Goal: Task Accomplishment & Management: Use online tool/utility

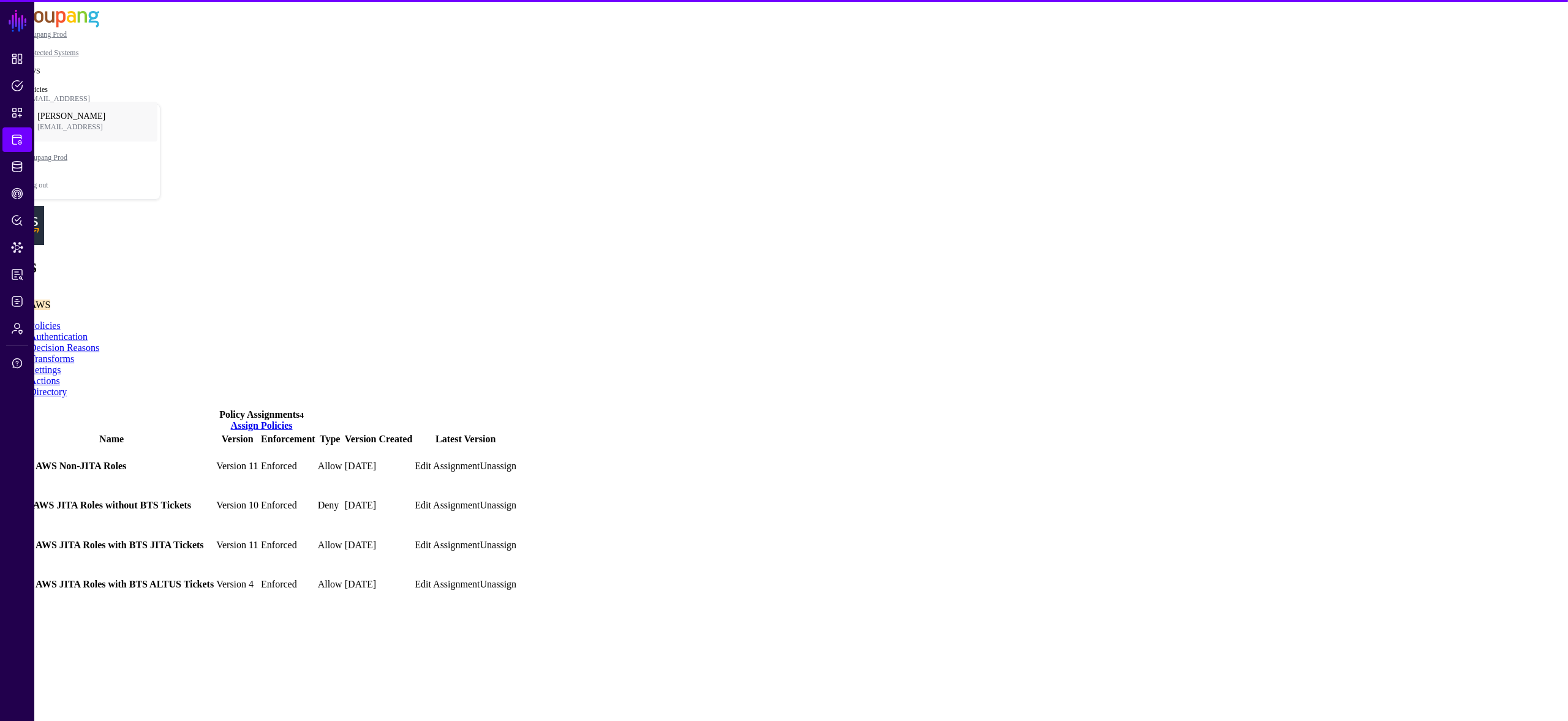
click at [61, 364] on link "Settings" at bounding box center [46, 369] width 32 height 10
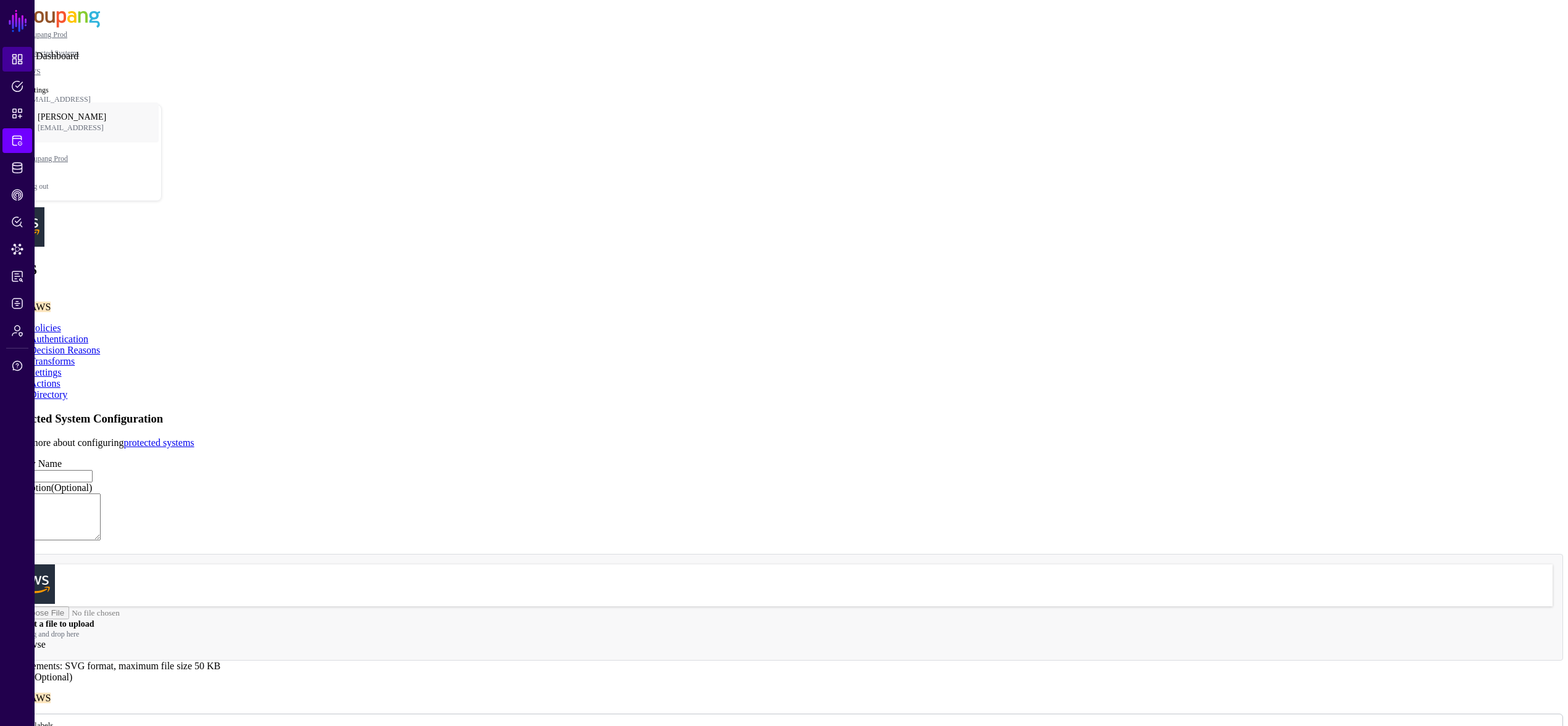
click at [15, 59] on span "Dashboard" at bounding box center [17, 59] width 12 height 12
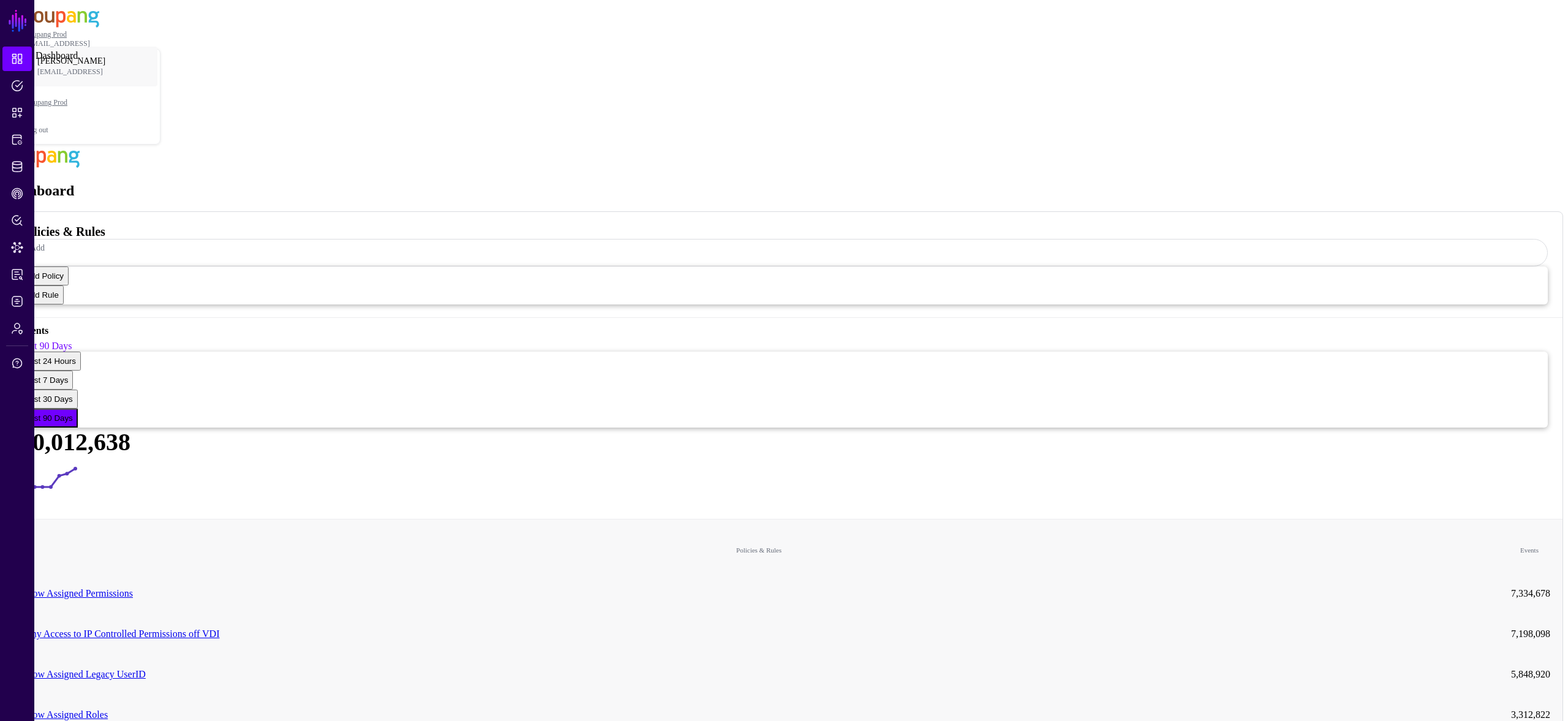
click at [8, 64] on link "Dashboard" at bounding box center [17, 58] width 30 height 25
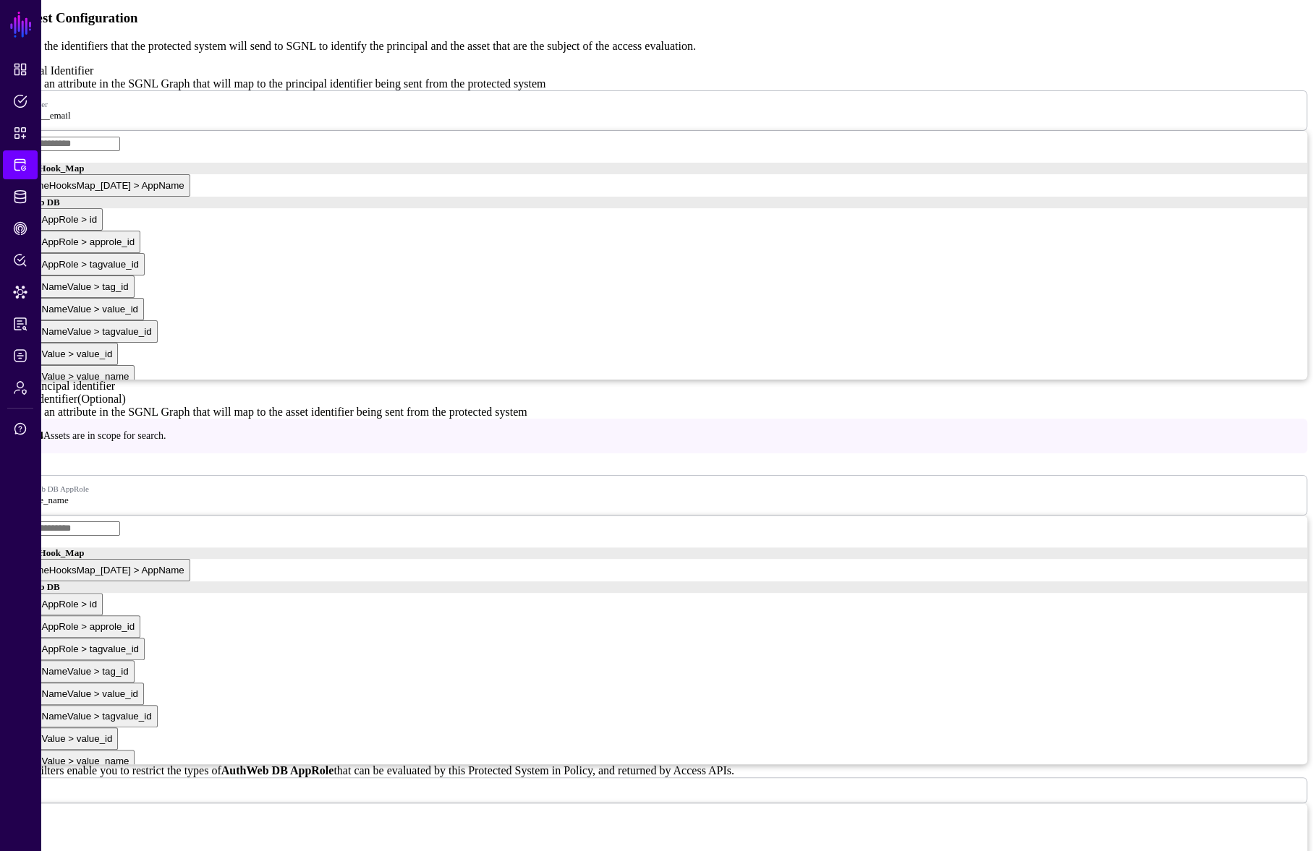
scroll to position [1384, 0]
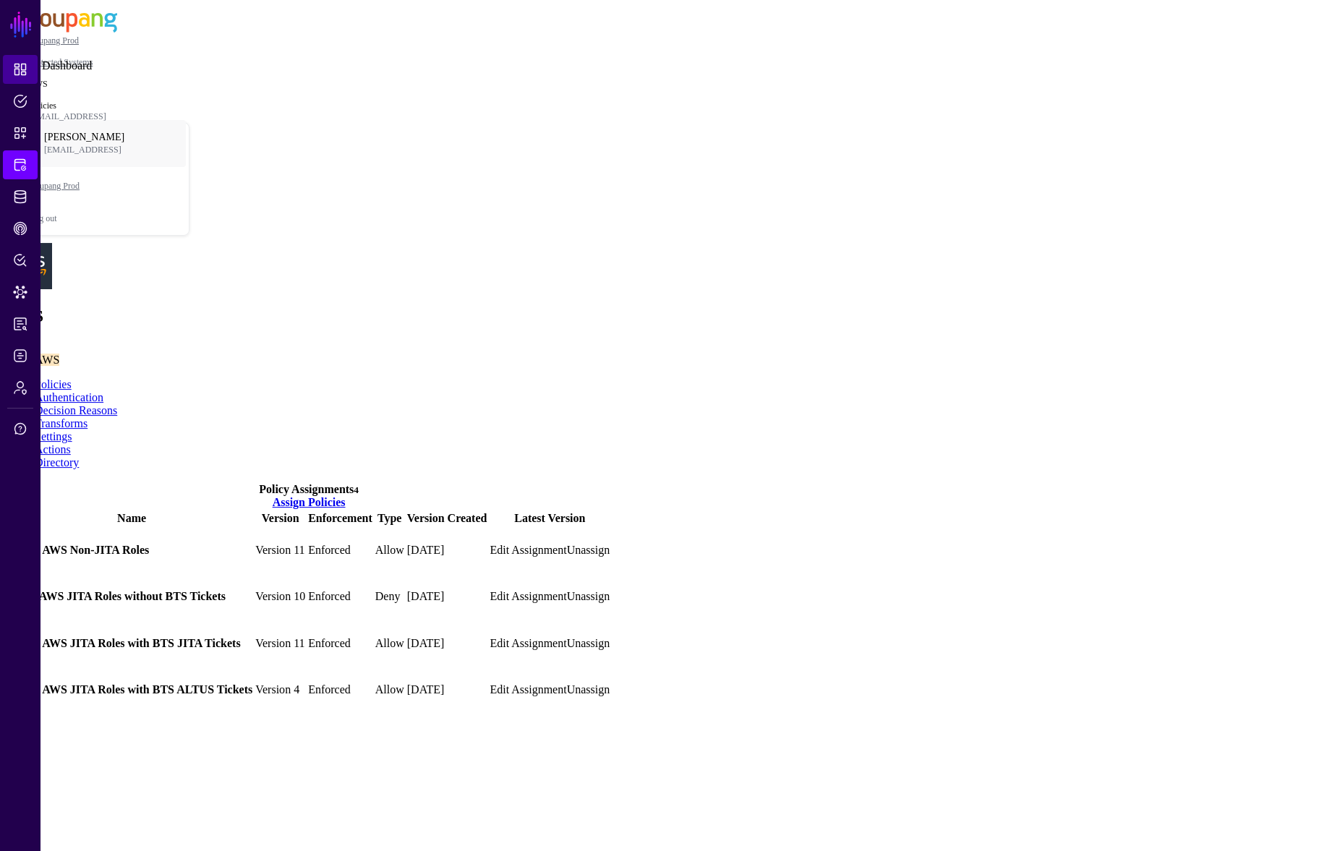
click at [22, 58] on link "Dashboard" at bounding box center [20, 69] width 35 height 29
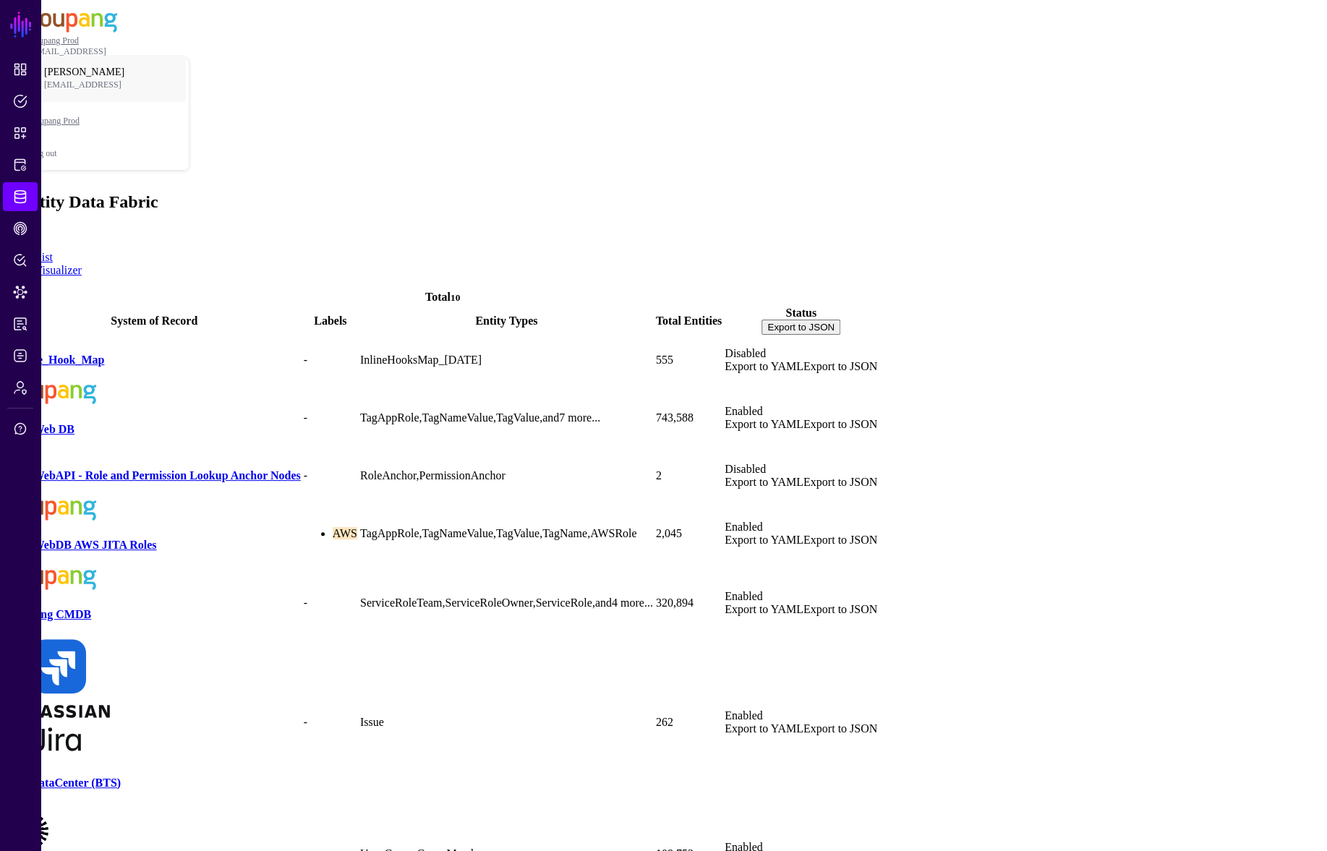
click at [75, 423] on link "AuthWeb DB" at bounding box center [41, 429] width 67 height 12
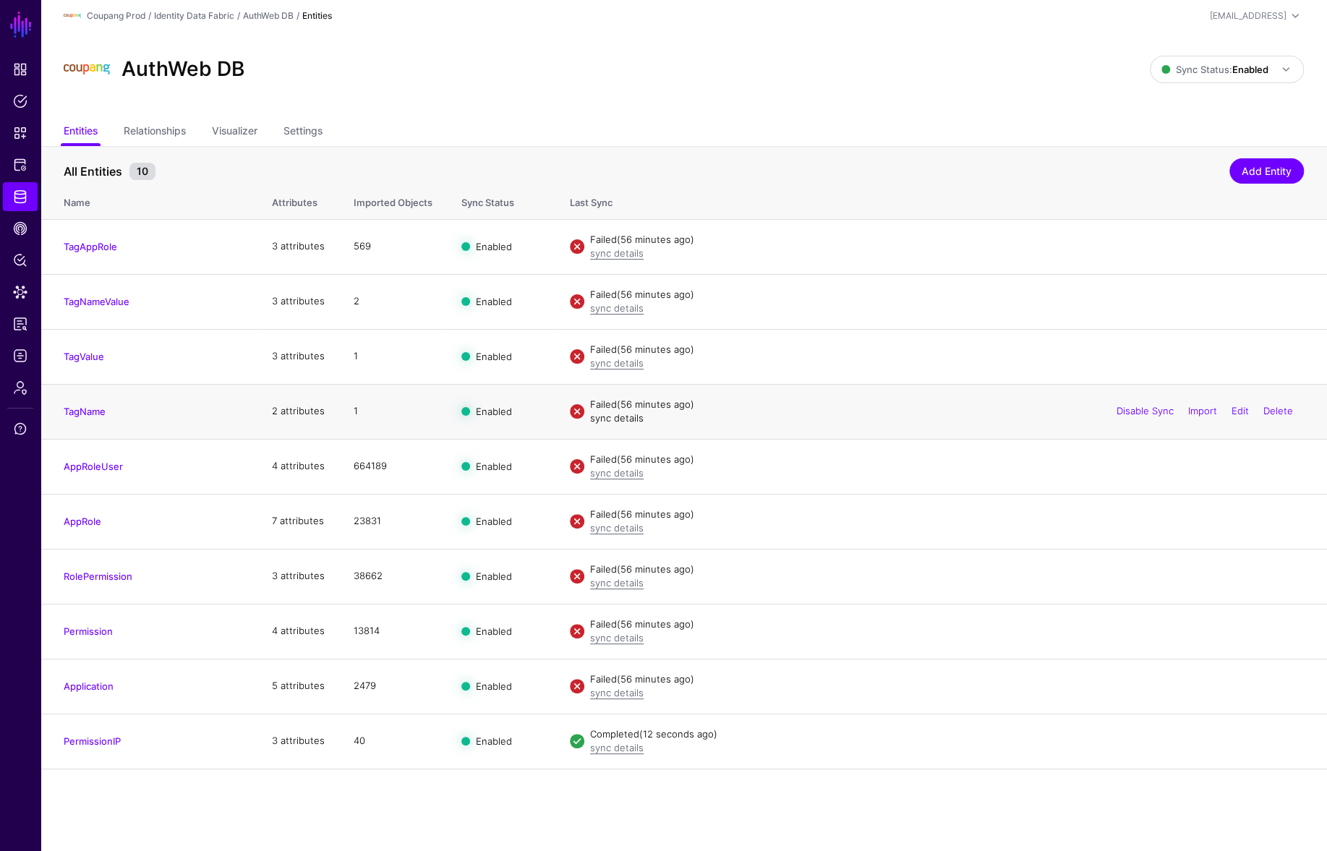
click at [634, 416] on link "sync details" at bounding box center [617, 418] width 54 height 12
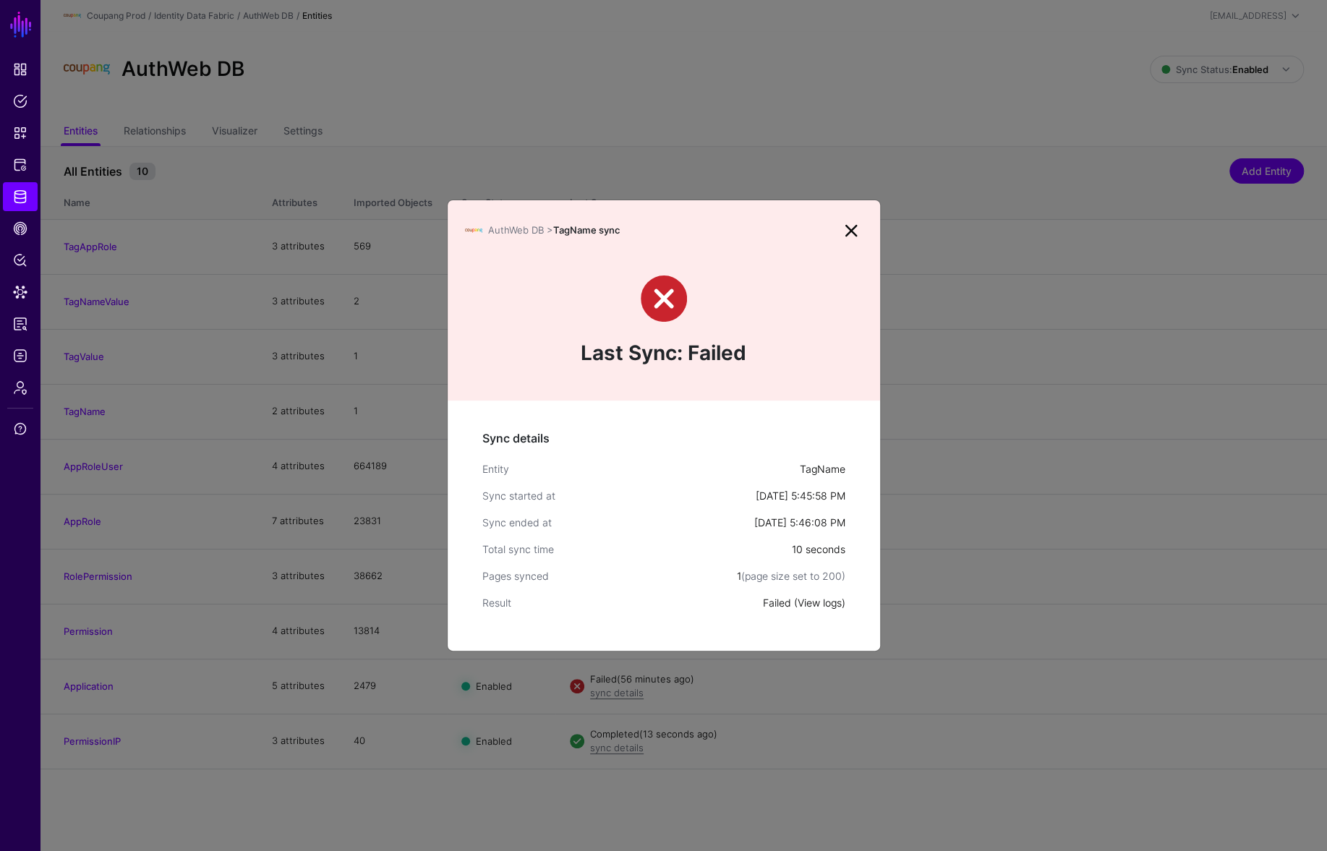
click at [824, 605] on link "View logs" at bounding box center [820, 603] width 44 height 12
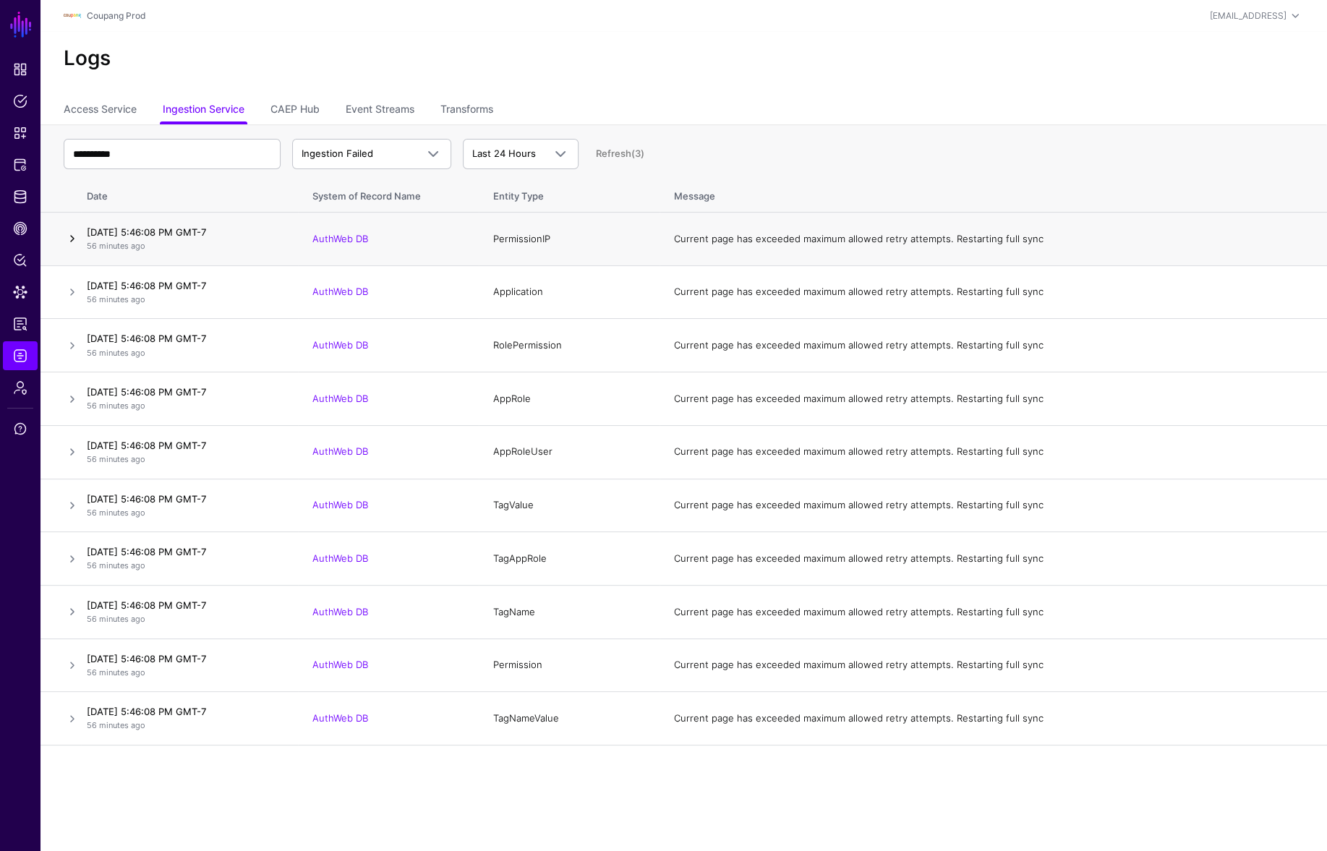
click at [64, 241] on link at bounding box center [72, 238] width 17 height 17
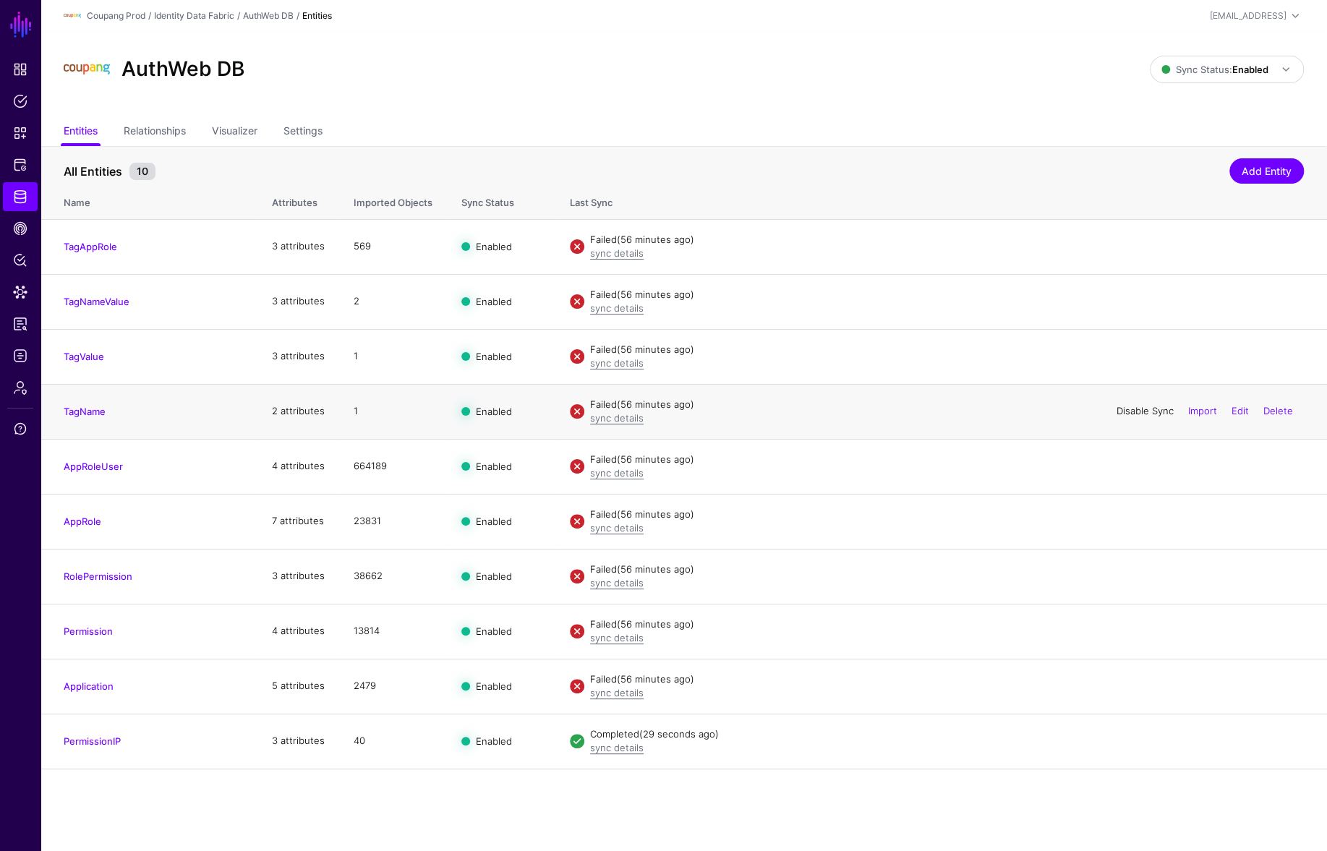
click at [1157, 409] on link "Disable Sync" at bounding box center [1145, 411] width 57 height 12
click at [1157, 412] on link "Enable Sync" at bounding box center [1146, 411] width 55 height 12
click at [1141, 354] on link "Disable Sync" at bounding box center [1145, 356] width 57 height 12
click at [1140, 354] on link "Enable Sync" at bounding box center [1146, 356] width 55 height 12
click at [1147, 305] on link "Disable Sync" at bounding box center [1145, 301] width 57 height 12
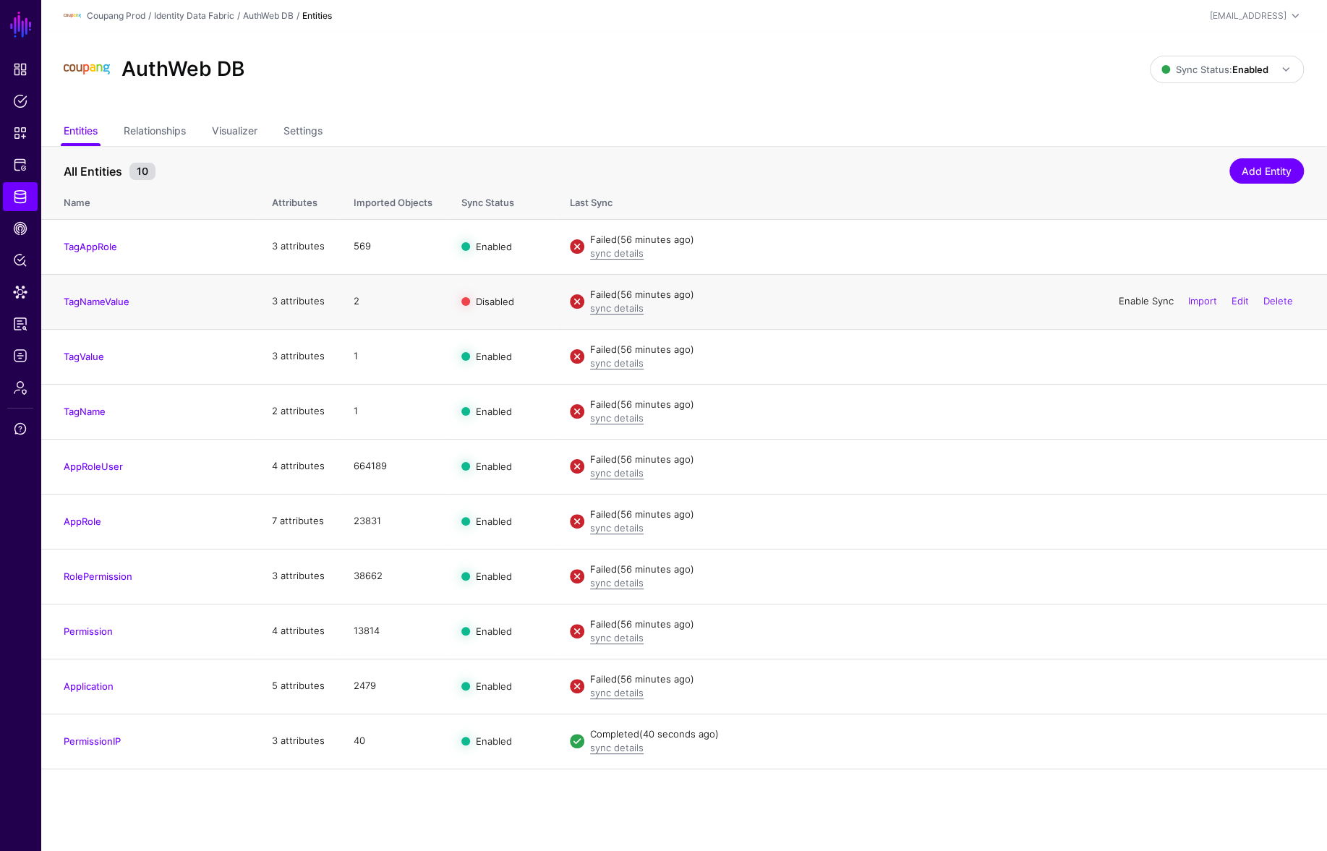
click at [1144, 304] on link "Enable Sync" at bounding box center [1146, 301] width 55 height 12
click at [1138, 247] on link "Disable Sync" at bounding box center [1145, 246] width 57 height 12
click at [1136, 243] on link "Enable Sync" at bounding box center [1146, 246] width 55 height 12
click at [1125, 680] on link "Disable Sync" at bounding box center [1145, 686] width 57 height 12
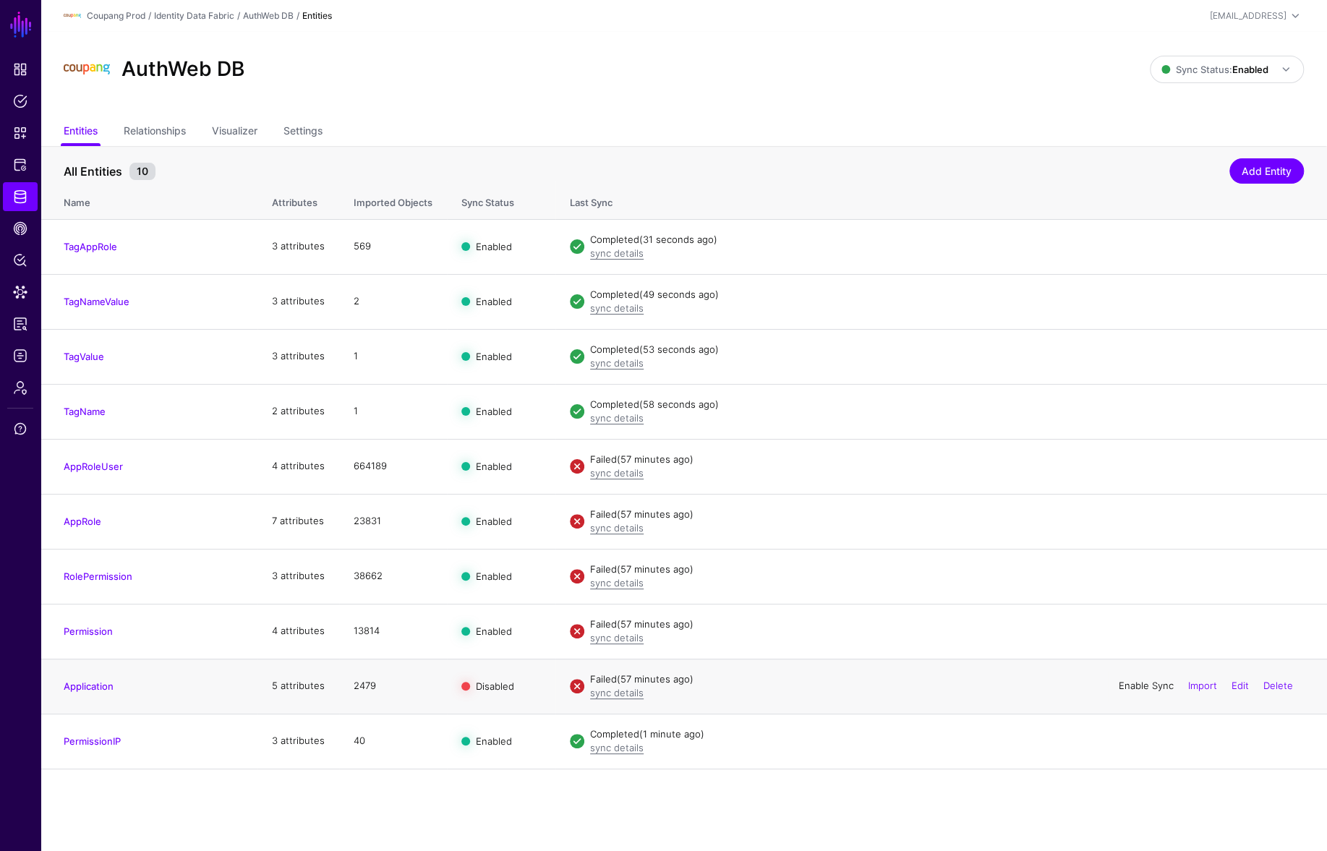
click at [1149, 681] on link "Enable Sync" at bounding box center [1146, 686] width 55 height 12
click at [624, 692] on link "sync details" at bounding box center [617, 693] width 54 height 12
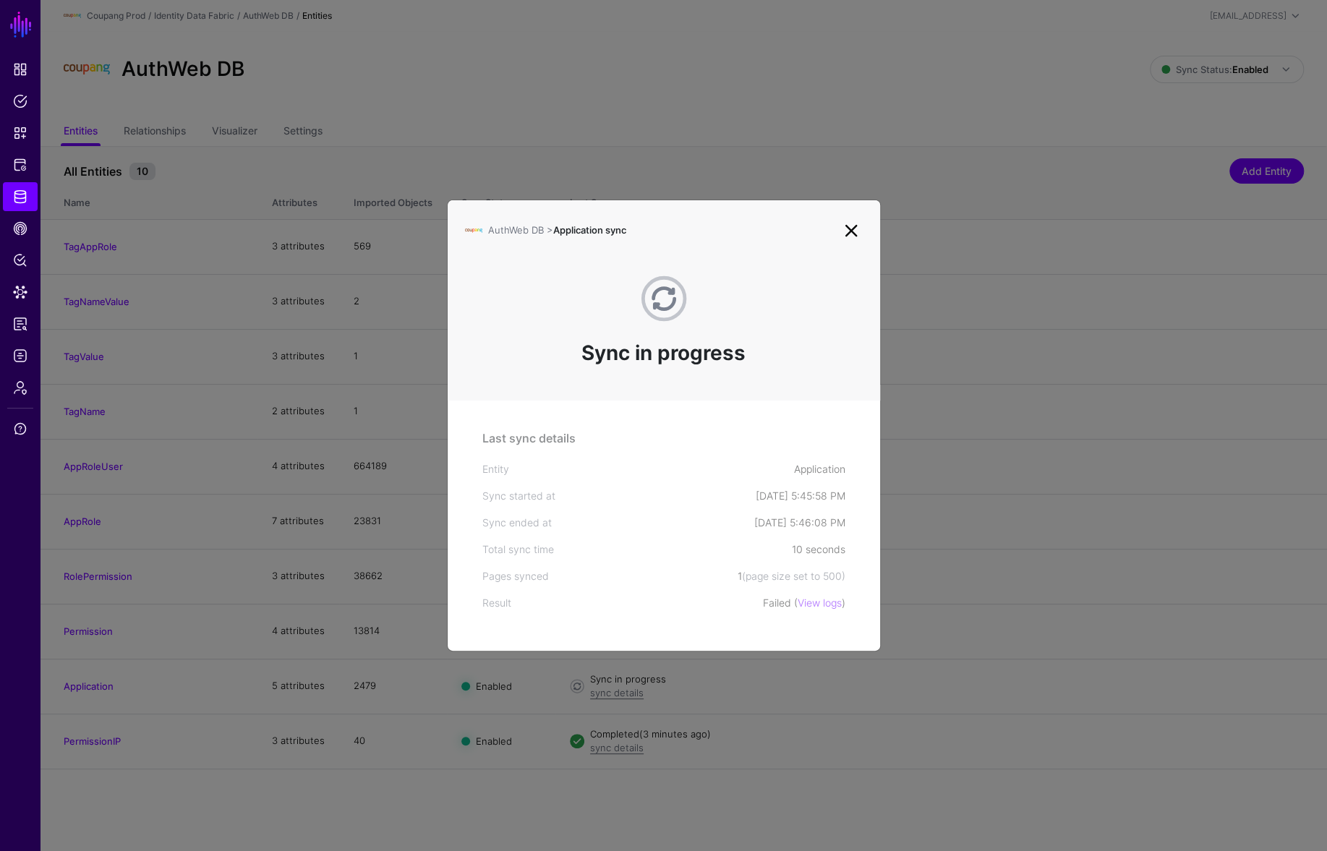
click at [823, 595] on div "Failed ( View logs )" at bounding box center [804, 602] width 82 height 15
click at [823, 600] on link "View logs" at bounding box center [820, 603] width 44 height 12
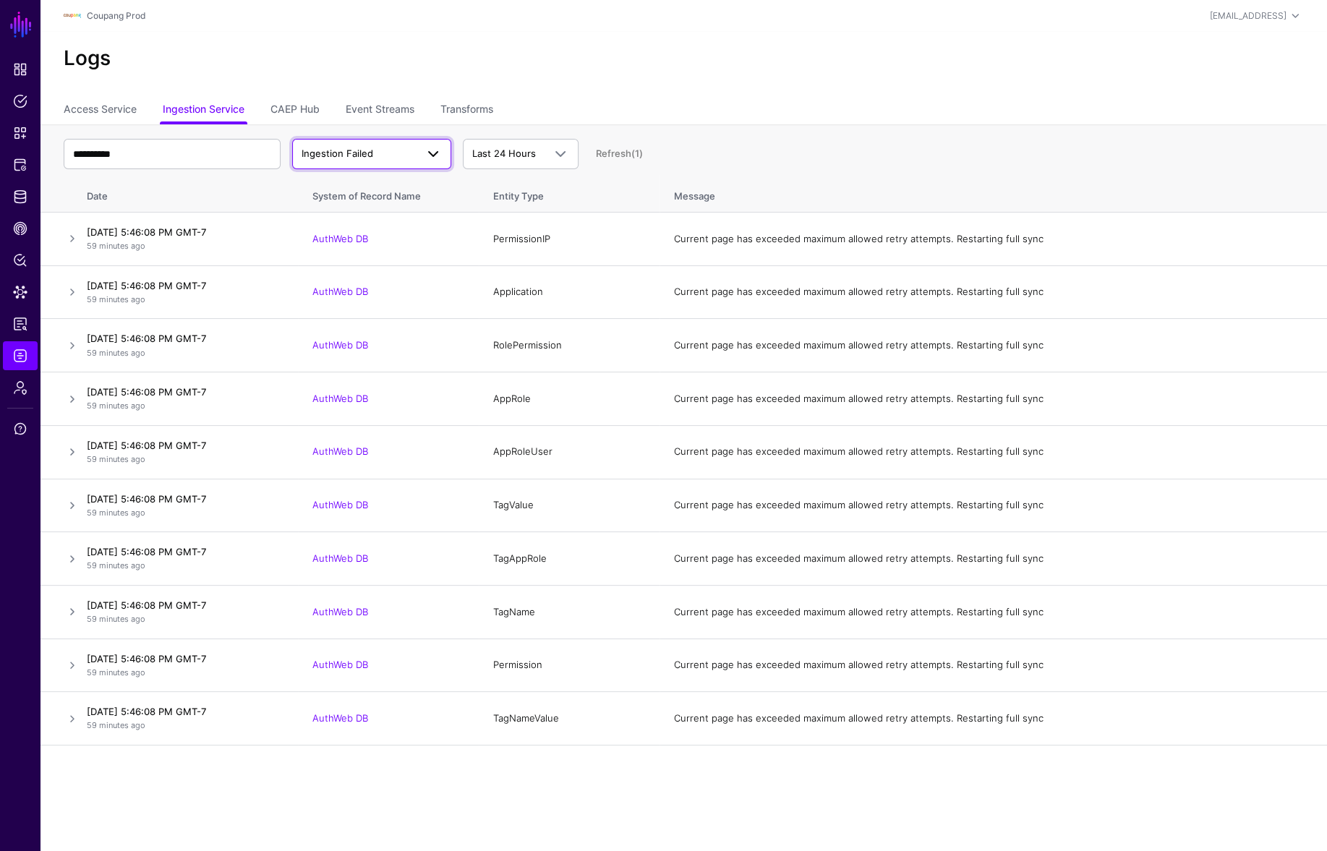
click at [409, 162] on link "Ingestion Failed" at bounding box center [371, 154] width 159 height 30
click at [410, 184] on div "Ingestion Started" at bounding box center [372, 187] width 136 height 14
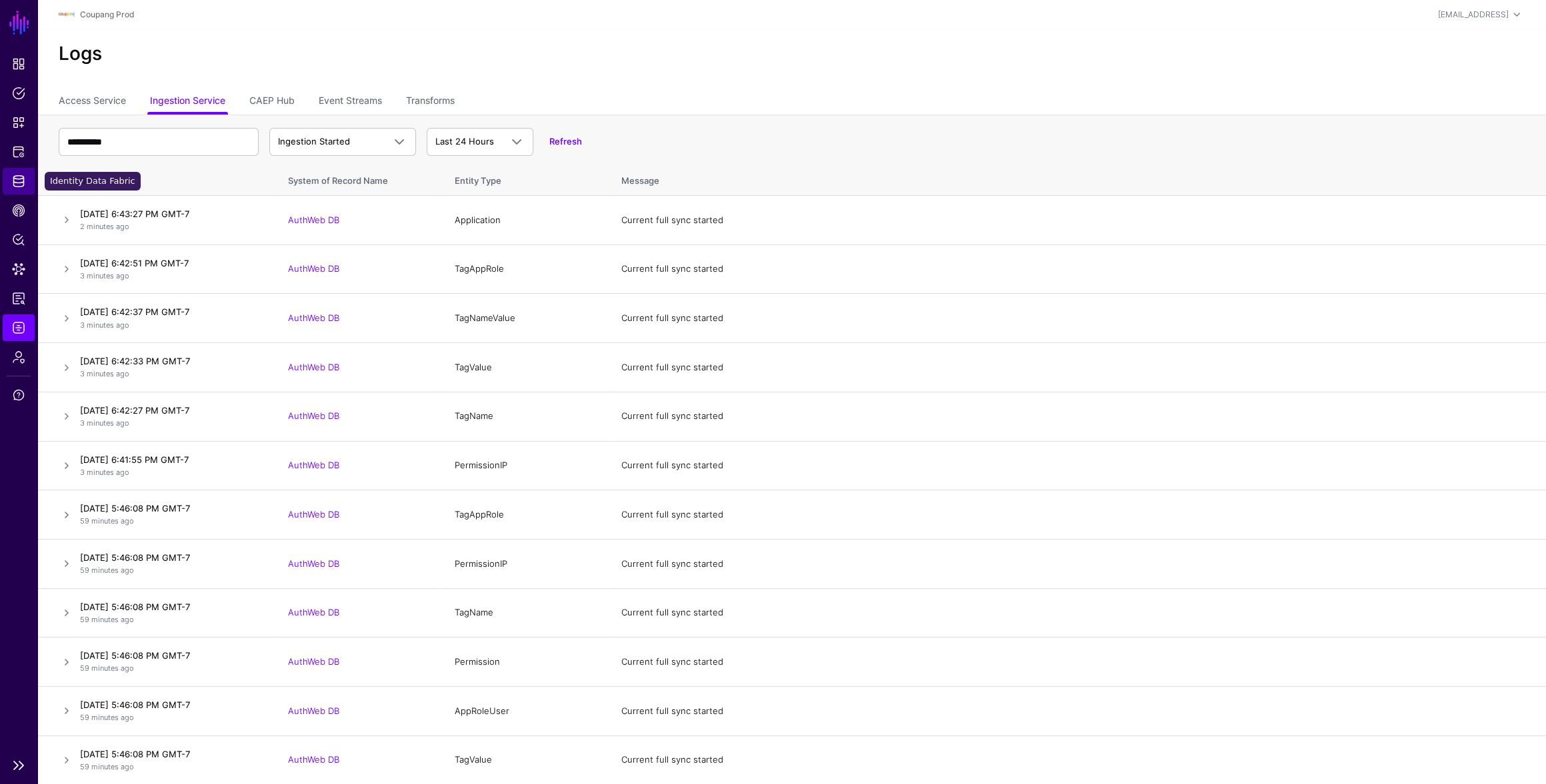
click at [16, 186] on span "Identity Data Fabric" at bounding box center [18, 181] width 13 height 13
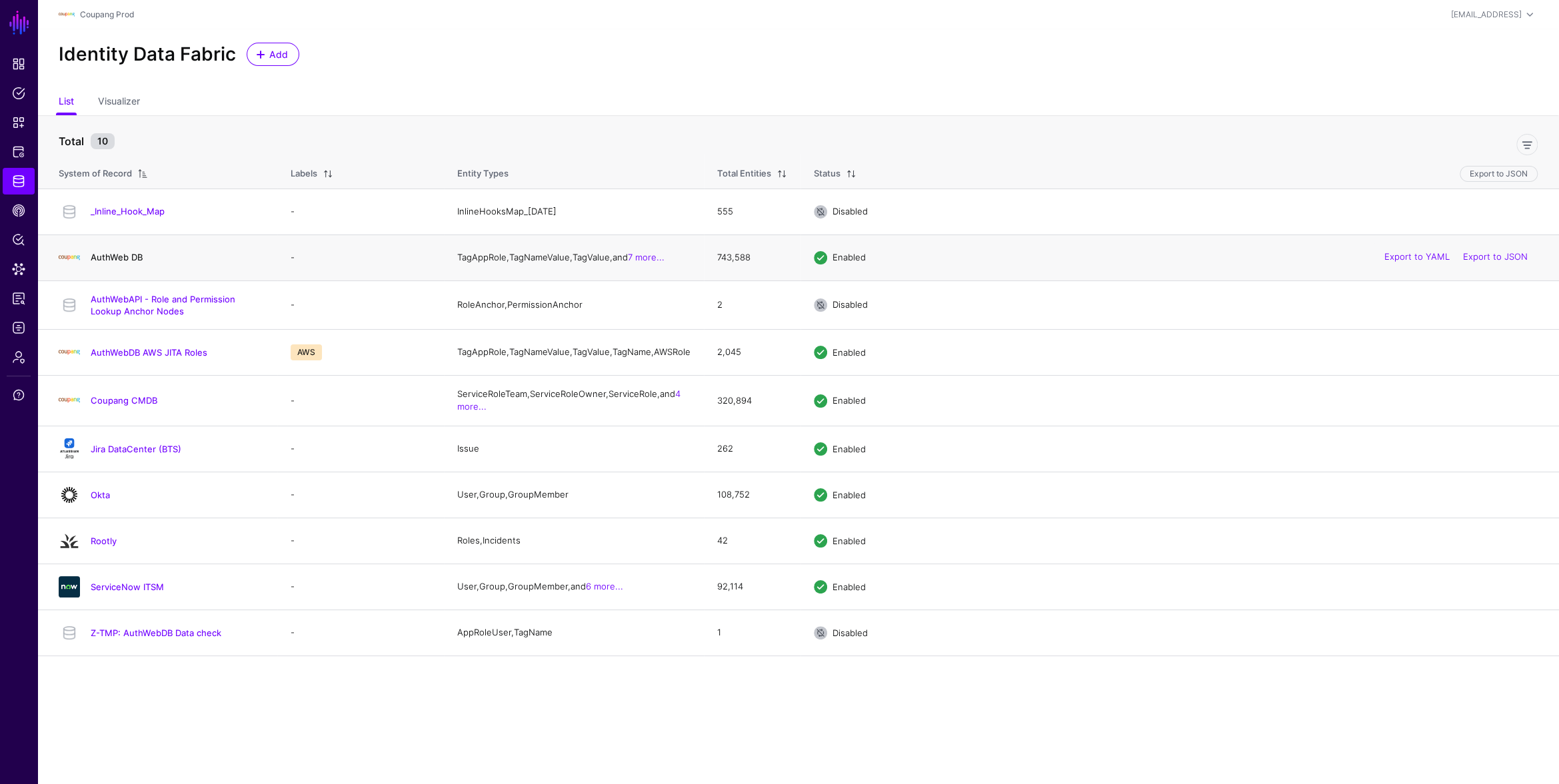
click at [114, 255] on link "AuthWeb DB" at bounding box center [116, 257] width 52 height 11
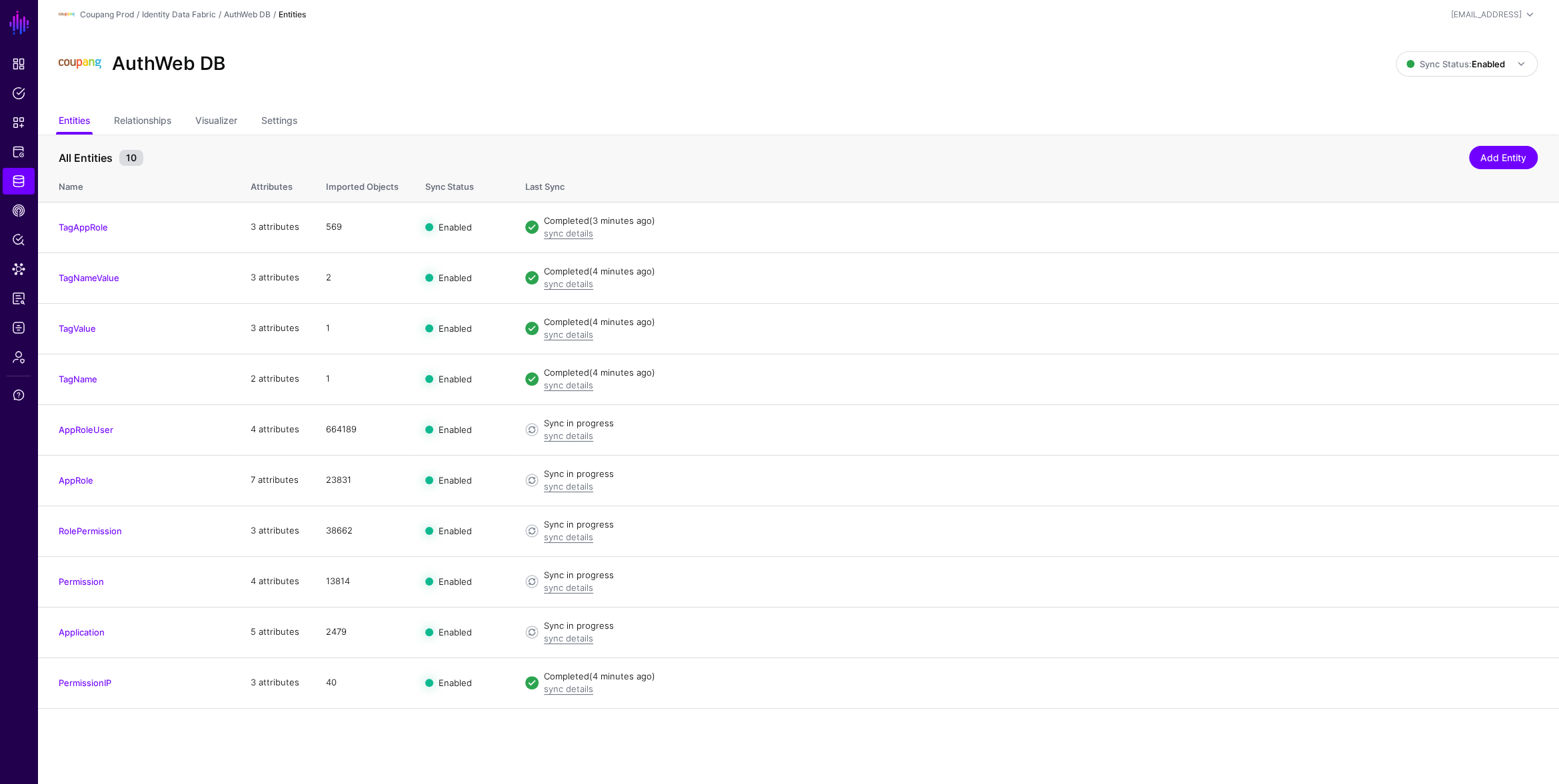
click at [63, 481] on link "AppRole" at bounding box center [76, 481] width 35 height 11
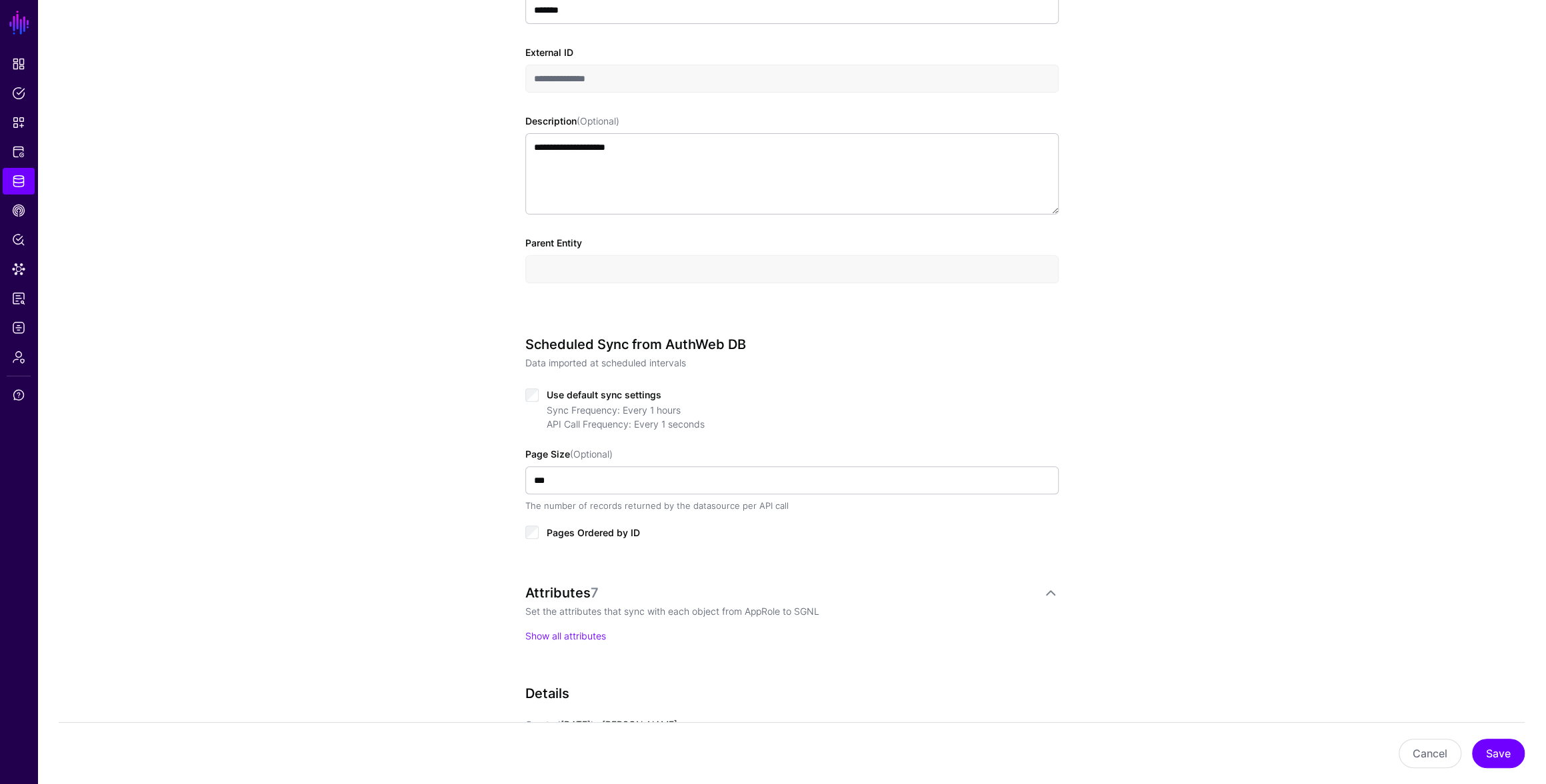
scroll to position [593, 0]
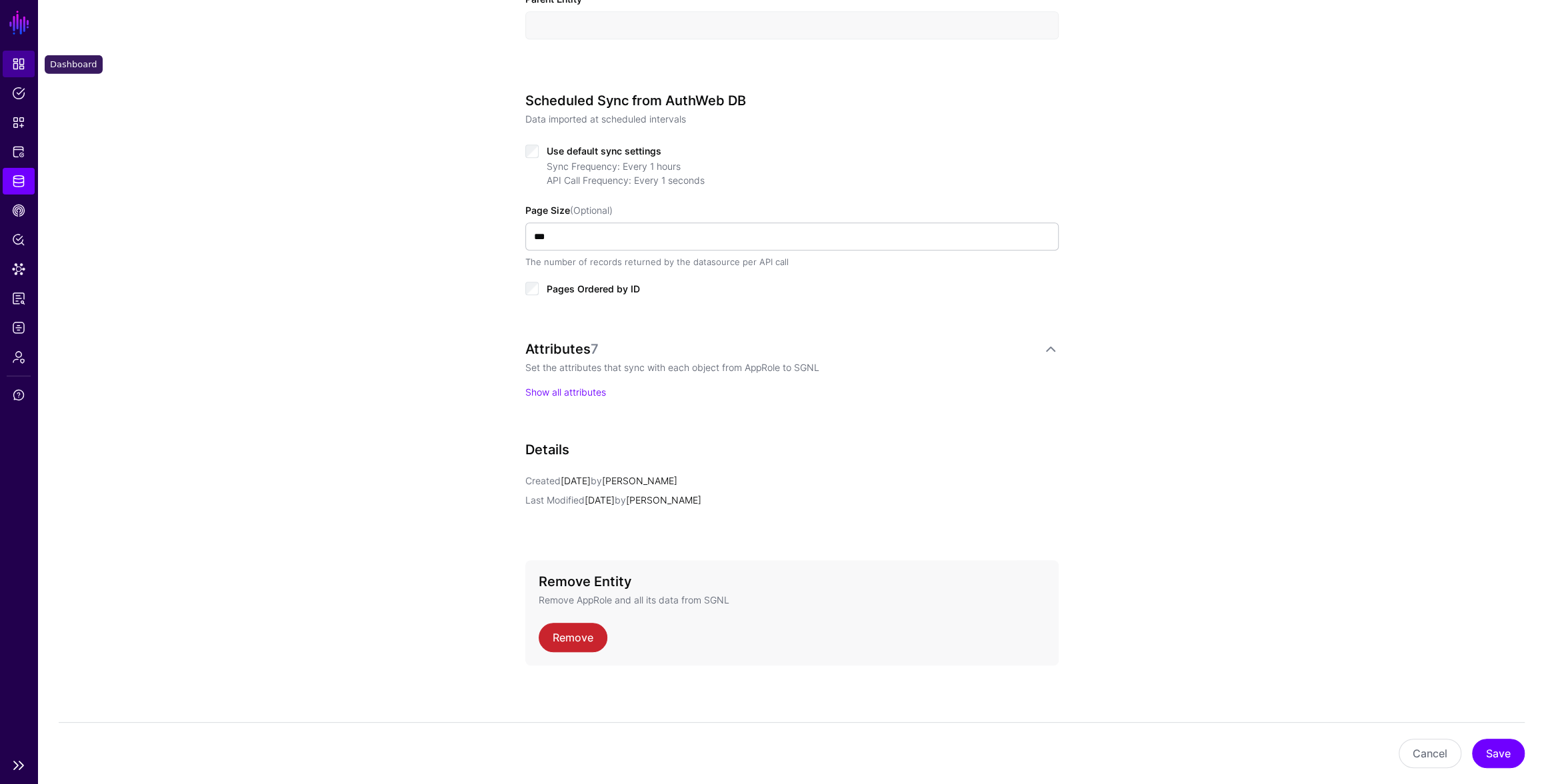
click at [25, 62] on span "Dashboard" at bounding box center [18, 64] width 13 height 13
